Goal: Information Seeking & Learning: Learn about a topic

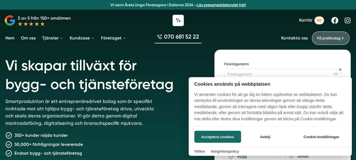
click at [231, 137] on button "Acceptera cookies" at bounding box center [217, 137] width 47 height 12
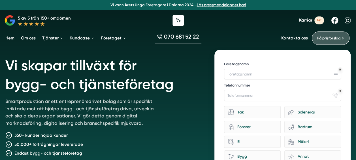
click at [80, 81] on h1 "Vi skapar tillväxt för bygg- och tjänsteföretag" at bounding box center [103, 74] width 196 height 48
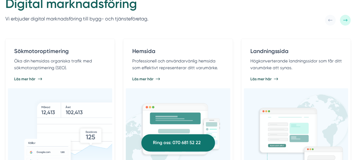
scroll to position [306, 0]
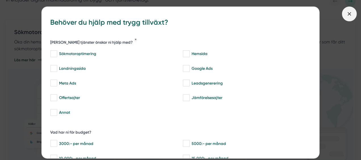
click at [347, 13] on icon at bounding box center [349, 14] width 6 height 6
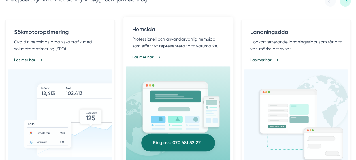
click at [162, 96] on img at bounding box center [167, 120] width 108 height 80
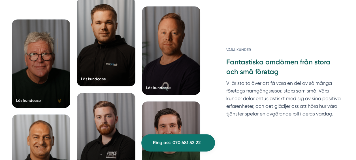
scroll to position [1262, 0]
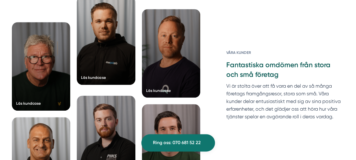
click at [116, 44] on div at bounding box center [106, 40] width 59 height 88
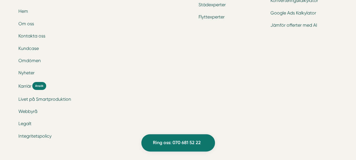
scroll to position [2045, 0]
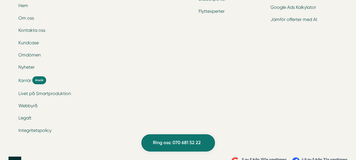
click at [22, 77] on span "Karriär" at bounding box center [24, 80] width 13 height 7
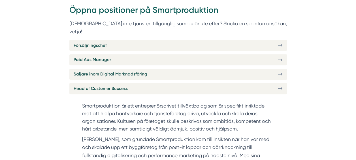
scroll to position [220, 0]
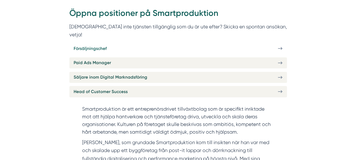
click at [118, 43] on link "Försäljningschef" at bounding box center [178, 48] width 218 height 11
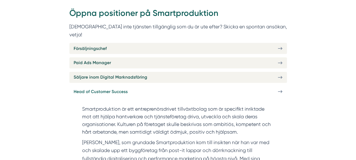
click at [97, 88] on span "Head of Customer Success" at bounding box center [101, 91] width 54 height 7
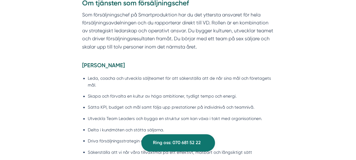
scroll to position [400, 0]
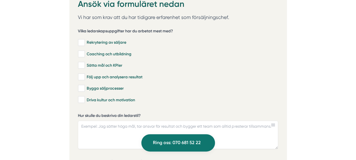
scroll to position [1534, 0]
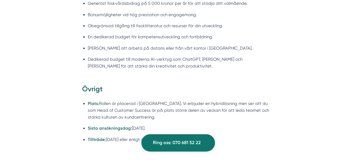
scroll to position [392, 0]
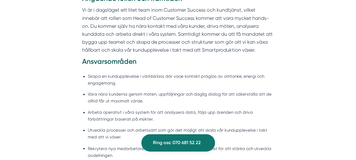
click at [285, 50] on div "Angående rollen och framtiden Vi är i dagsläget ett litet team inom Customer Su…" at bounding box center [178, 122] width 218 height 256
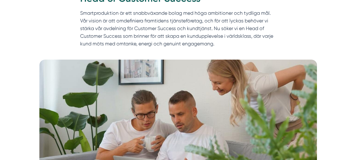
scroll to position [0, 0]
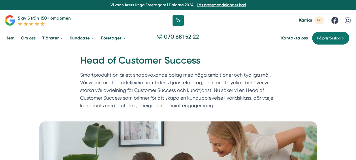
click at [23, 38] on link "Om oss" at bounding box center [28, 38] width 17 height 14
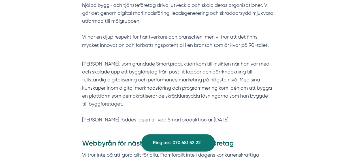
scroll to position [261, 0]
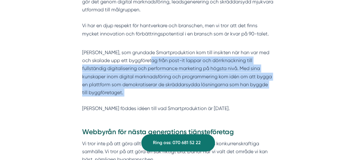
drag, startPoint x: 139, startPoint y: 62, endPoint x: 226, endPoint y: 102, distance: 95.3
click at [226, 102] on p "Victor, som grundade Smartproduktion kom till insikten när han var med och skal…" at bounding box center [178, 80] width 192 height 64
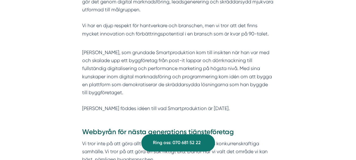
drag, startPoint x: 226, startPoint y: 102, endPoint x: 294, endPoint y: 109, distance: 68.8
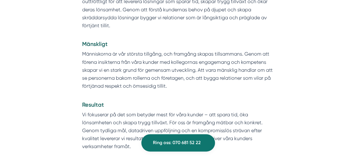
scroll to position [829, 0]
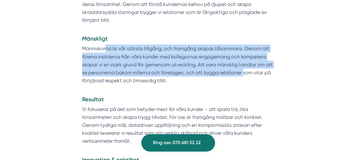
drag, startPoint x: 105, startPoint y: 48, endPoint x: 243, endPoint y: 75, distance: 140.4
click at [243, 75] on p "Människorna är vår största tillgång, och framgång skapas tillsammans. Genom att…" at bounding box center [178, 69] width 192 height 48
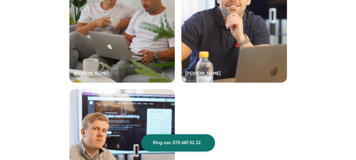
scroll to position [1123, 0]
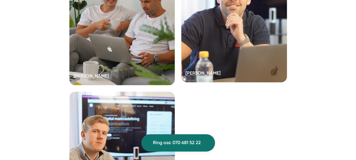
click at [244, 59] on div at bounding box center [234, 19] width 106 height 125
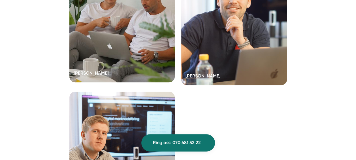
click at [127, 34] on div at bounding box center [122, 19] width 106 height 125
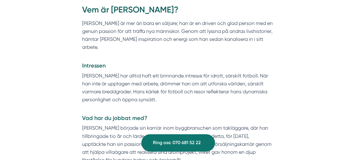
scroll to position [11, 0]
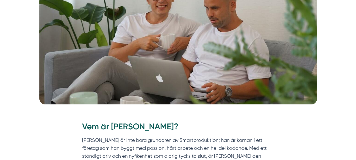
scroll to position [122, 0]
